Goal: Task Accomplishment & Management: Manage account settings

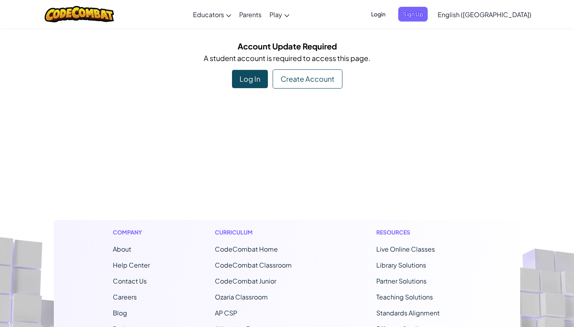
click at [254, 66] on div "Account Update Required A student account is required to access this page. Log …" at bounding box center [287, 64] width 466 height 49
click at [253, 81] on div "Log In" at bounding box center [250, 79] width 36 height 18
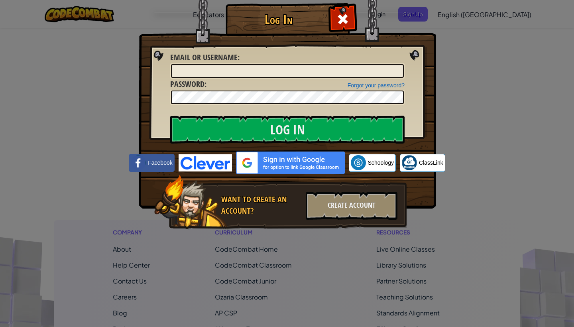
click at [249, 155] on img at bounding box center [290, 162] width 109 height 22
click at [255, 152] on img at bounding box center [290, 162] width 109 height 22
click at [252, 167] on img at bounding box center [290, 162] width 109 height 22
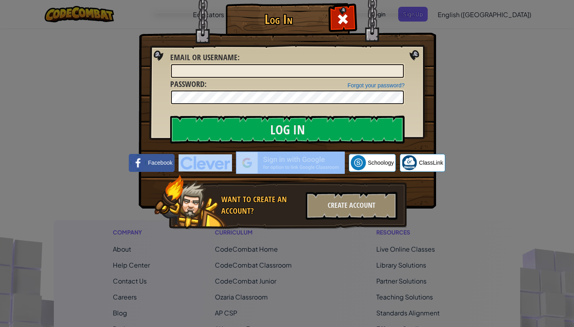
click at [252, 167] on img at bounding box center [290, 162] width 109 height 22
drag, startPoint x: 252, startPoint y: 167, endPoint x: 255, endPoint y: 157, distance: 10.3
click at [255, 158] on img at bounding box center [290, 162] width 109 height 22
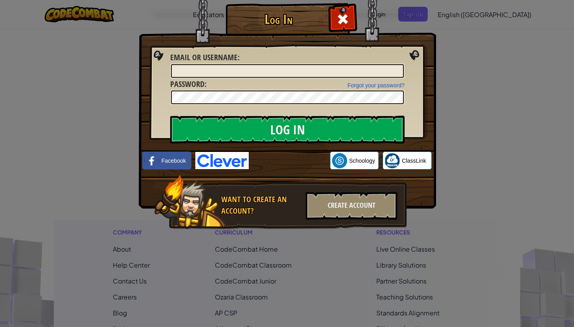
click at [255, 157] on div "Sign in with Google. Opens in new tab" at bounding box center [289, 161] width 73 height 18
